Goal: Navigation & Orientation: Find specific page/section

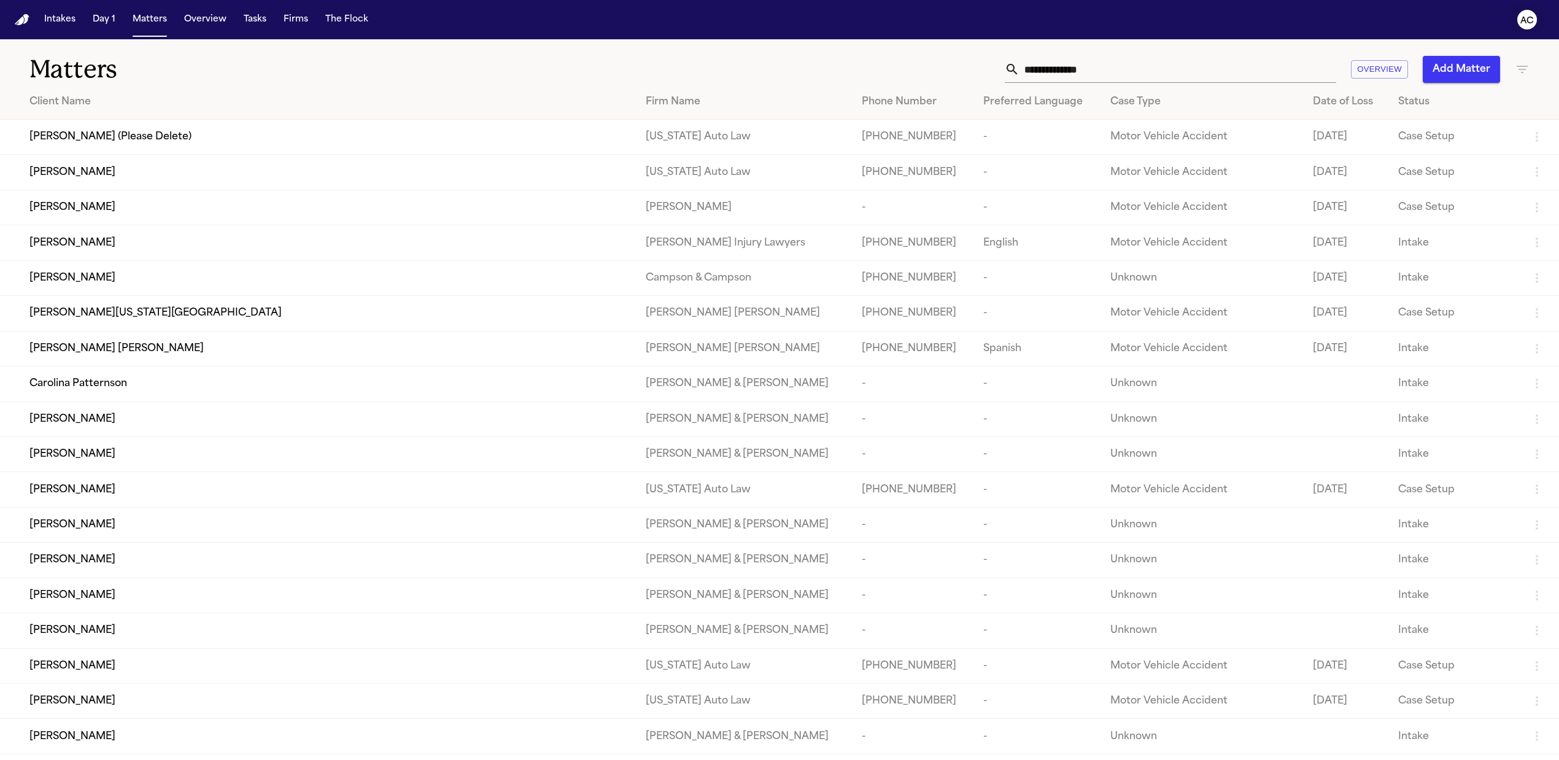
drag, startPoint x: 1513, startPoint y: 23, endPoint x: 1530, endPoint y: 13, distance: 19.8
click at [1513, 22] on button "AC" at bounding box center [1527, 19] width 34 height 27
click at [1539, 14] on button "AC" at bounding box center [1527, 19] width 34 height 27
drag, startPoint x: 1530, startPoint y: 13, endPoint x: 1520, endPoint y: 22, distance: 13.5
click at [1530, 13] on icon "AC" at bounding box center [1527, 20] width 20 height 20
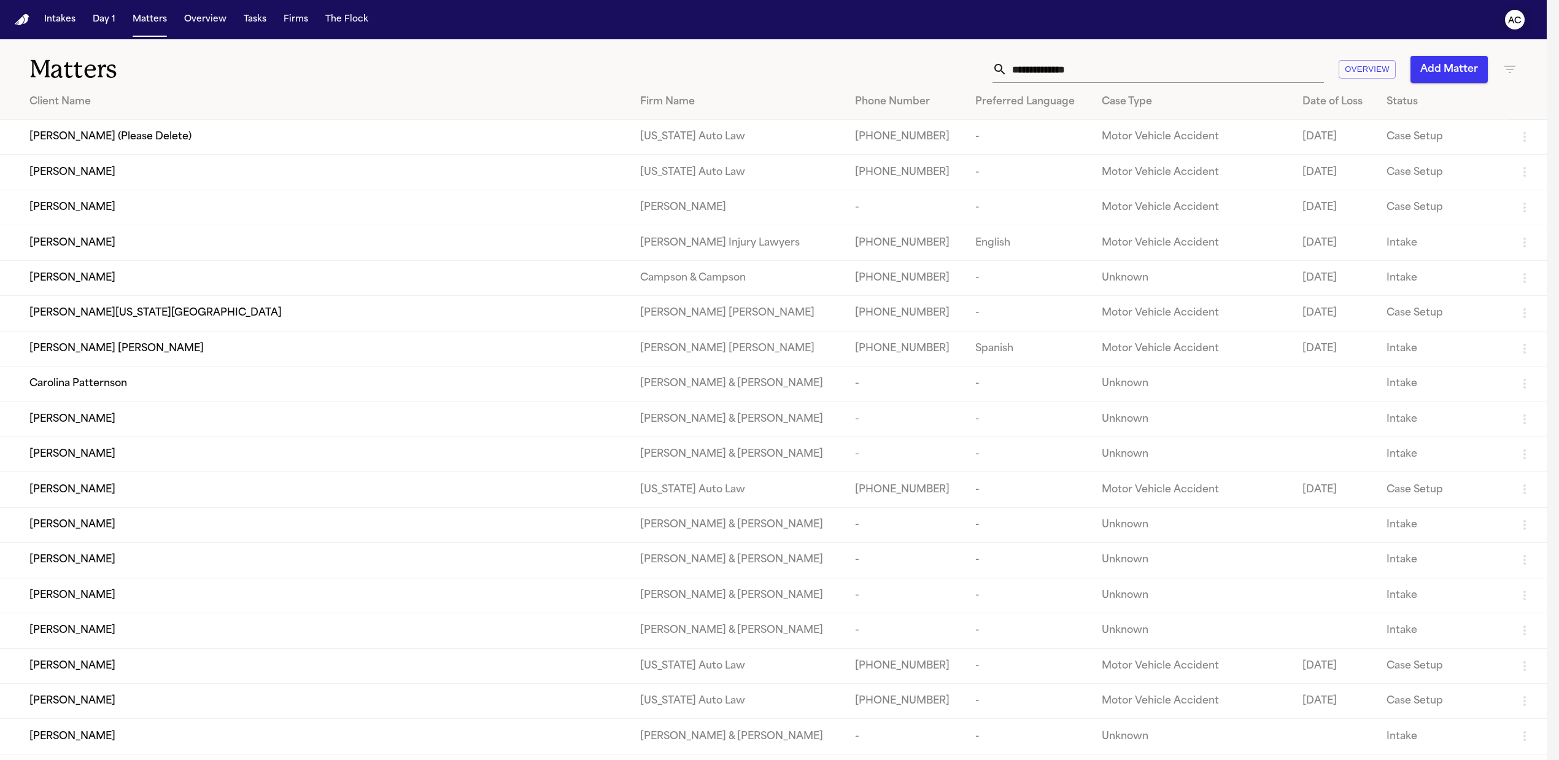
click at [1520, 20] on text "AC" at bounding box center [1515, 21] width 14 height 9
click at [1522, 21] on text "AC" at bounding box center [1515, 21] width 14 height 9
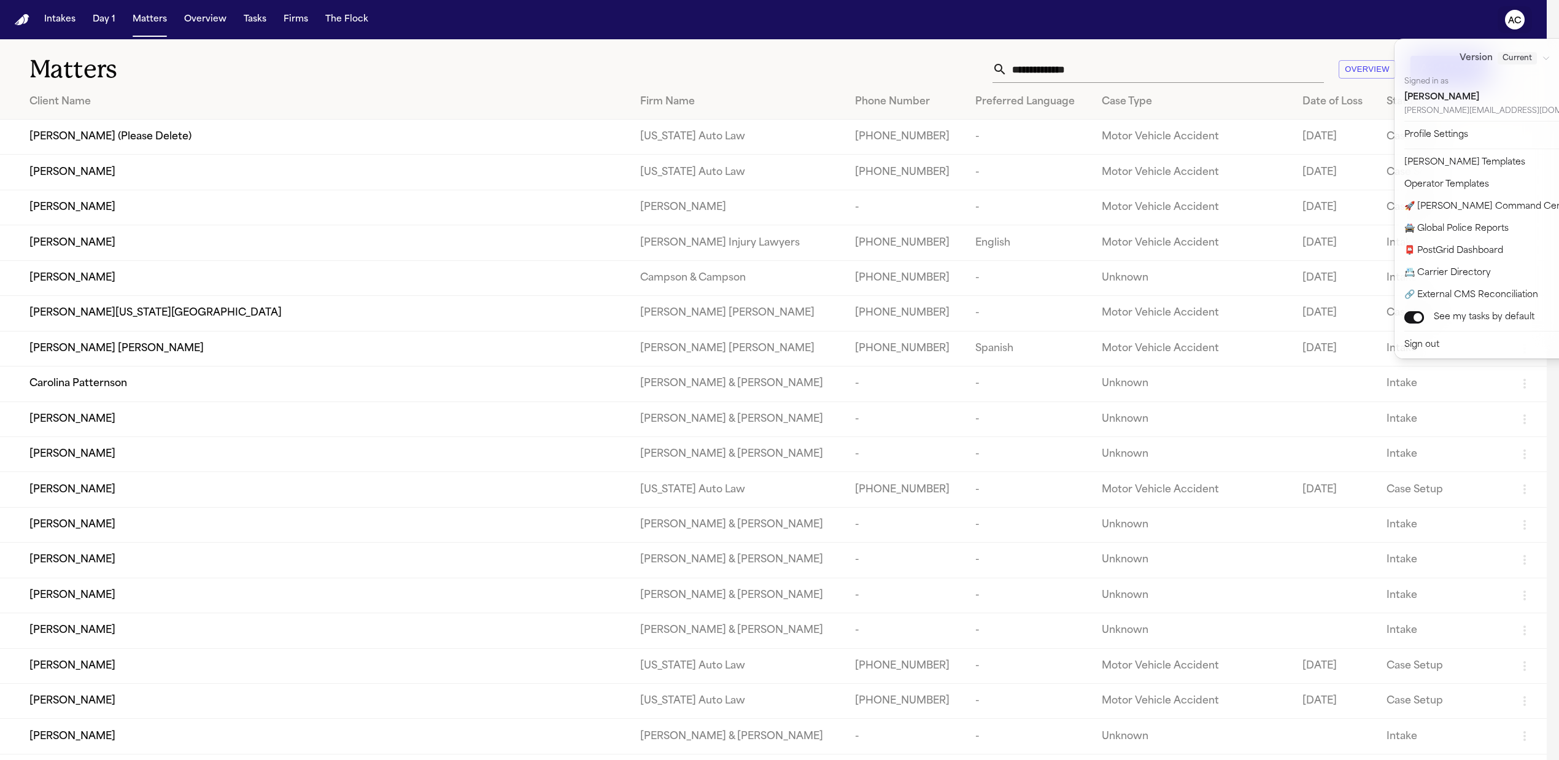
click at [1521, 26] on icon "AC" at bounding box center [1515, 20] width 20 height 20
click at [1401, 45] on div "Version Current Signed in as [PERSON_NAME] [PERSON_NAME][EMAIL_ADDRESS][DOMAIN_…" at bounding box center [1512, 79] width 231 height 77
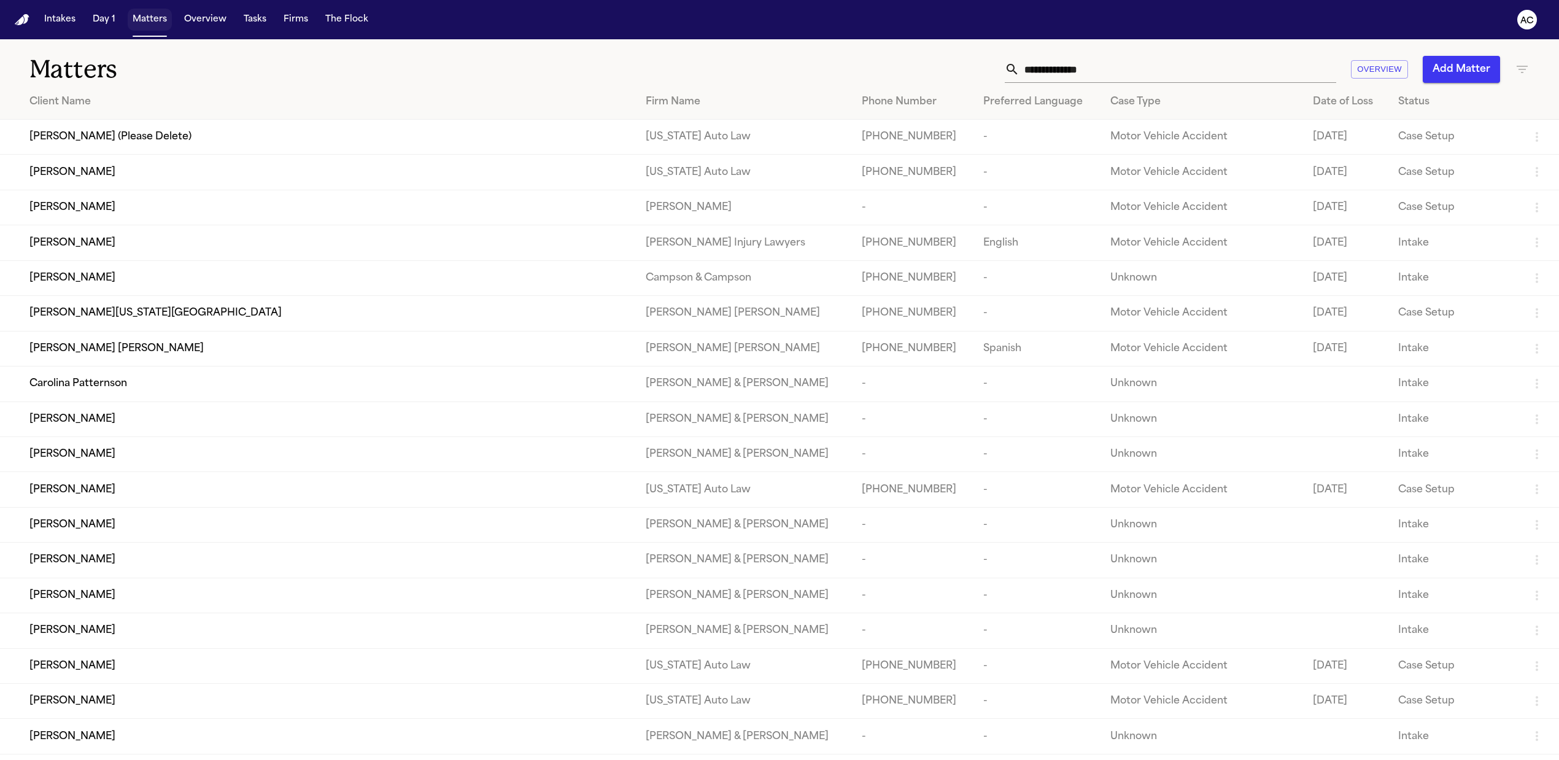
click at [141, 13] on button "Matters" at bounding box center [150, 20] width 44 height 22
drag, startPoint x: 1533, startPoint y: 9, endPoint x: 646, endPoint y: 0, distance: 887.0
click at [1533, 9] on button "AC" at bounding box center [1527, 19] width 34 height 27
click at [1528, 20] on text "AC" at bounding box center [1527, 21] width 14 height 9
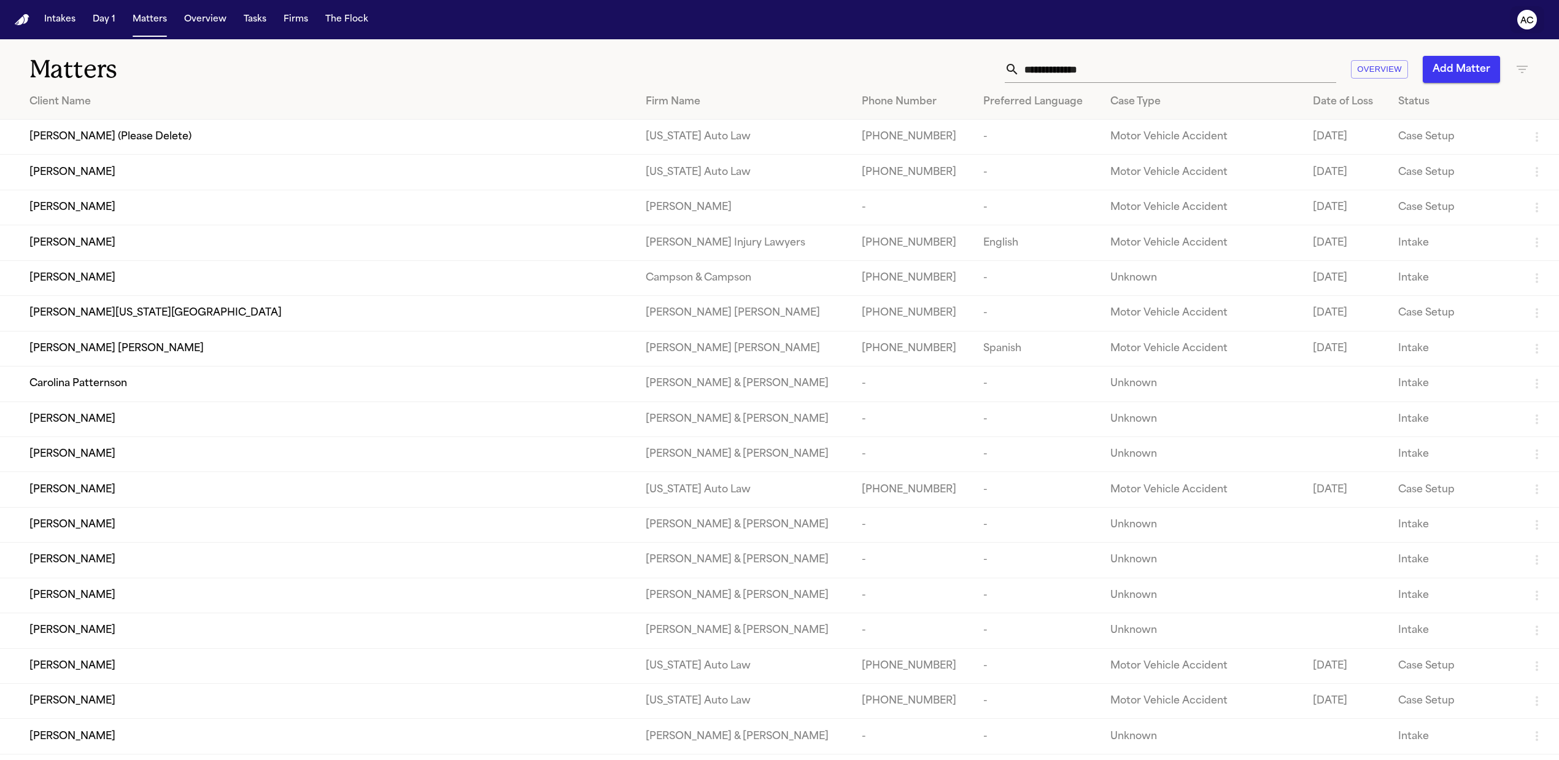
click at [1528, 20] on text "AC" at bounding box center [1527, 21] width 14 height 9
click at [1534, 16] on icon "AC" at bounding box center [1527, 20] width 20 height 20
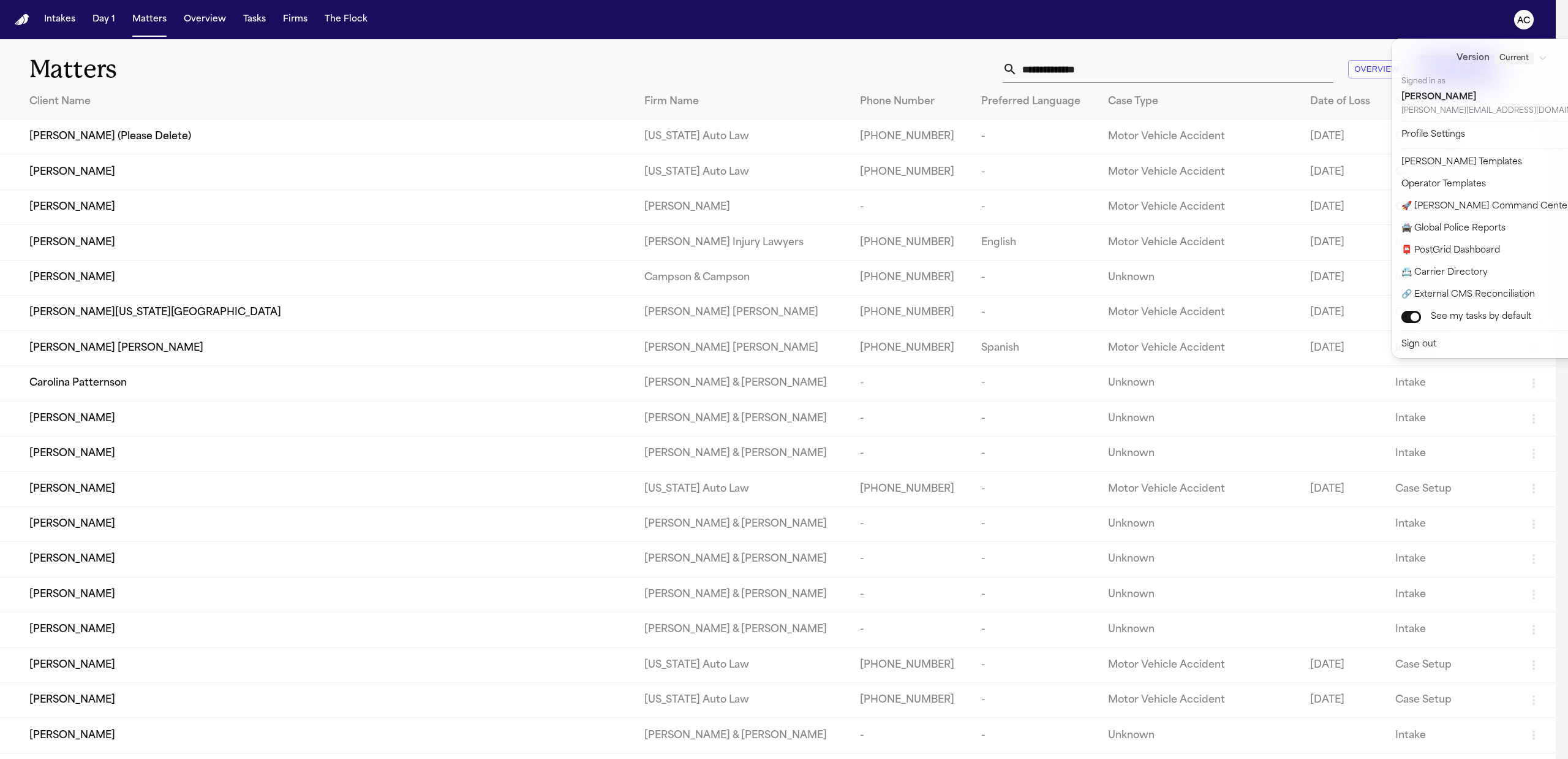
click at [1289, 20] on nav "Intakes Day 1 Matters Overview Tasks Firms The Flock AC" at bounding box center [778, 19] width 1556 height 39
click at [1285, 22] on nav "Intakes Day 1 Matters Overview Tasks Firms The Flock AC" at bounding box center [784, 19] width 1568 height 39
